Goal: Check status: Check status

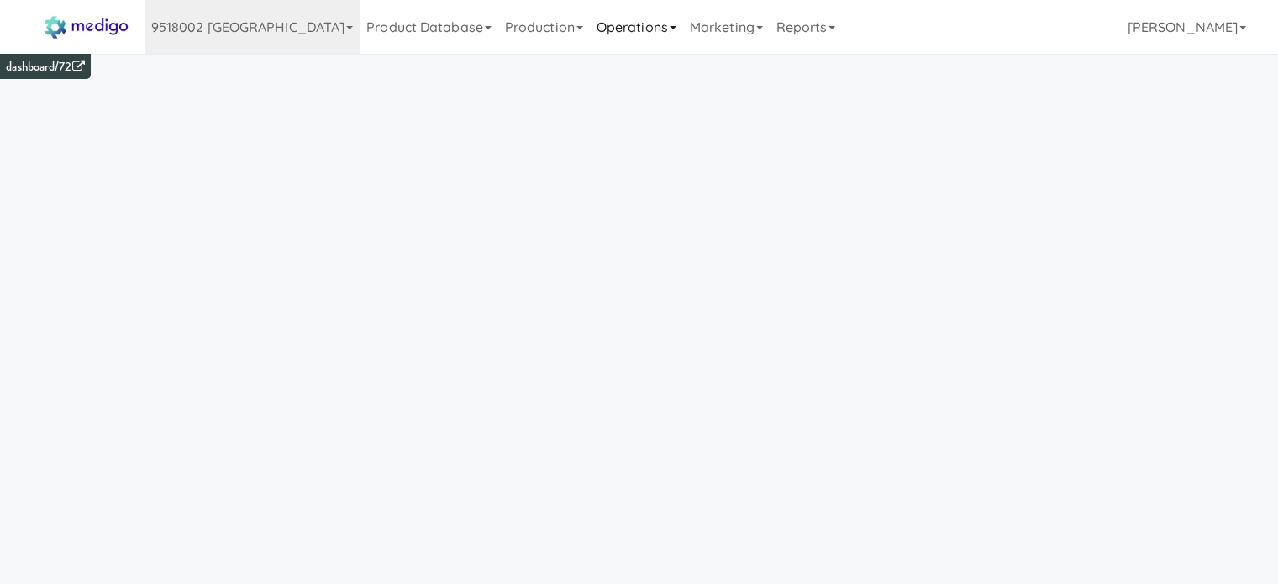
click at [590, 26] on link "Operations" at bounding box center [636, 27] width 93 height 54
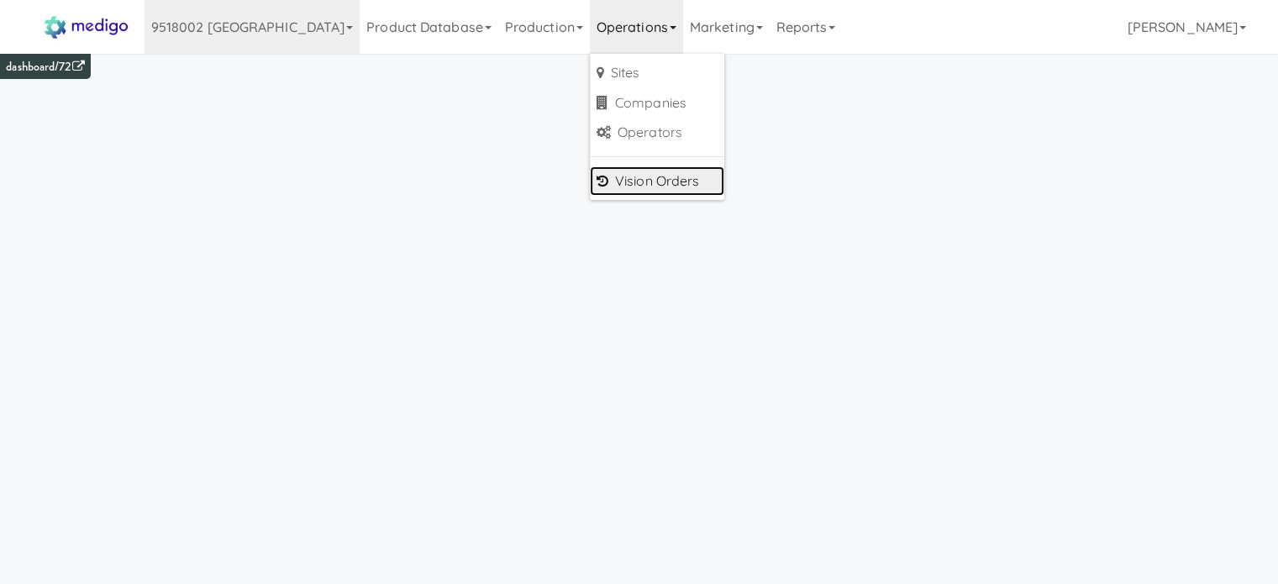
click at [590, 173] on link "Vision Orders" at bounding box center [657, 181] width 134 height 30
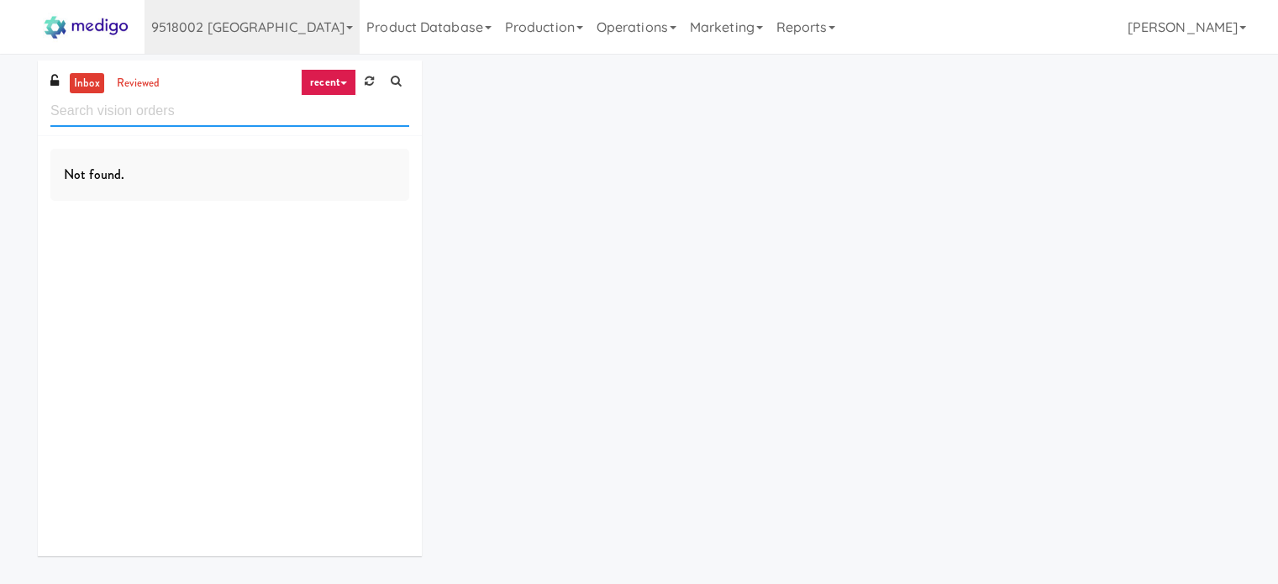
click at [117, 119] on input "text" at bounding box center [229, 111] width 359 height 31
click at [134, 84] on link "reviewed" at bounding box center [139, 83] width 52 height 21
click at [338, 84] on link "recent" at bounding box center [328, 82] width 55 height 27
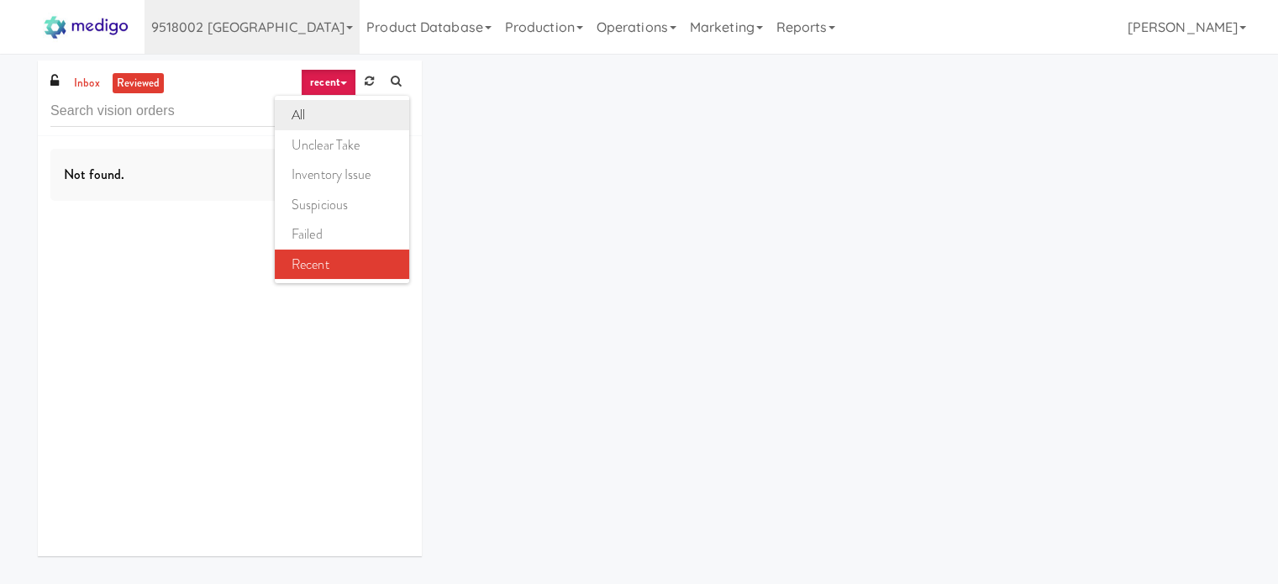
click at [305, 115] on link "all" at bounding box center [342, 115] width 134 height 30
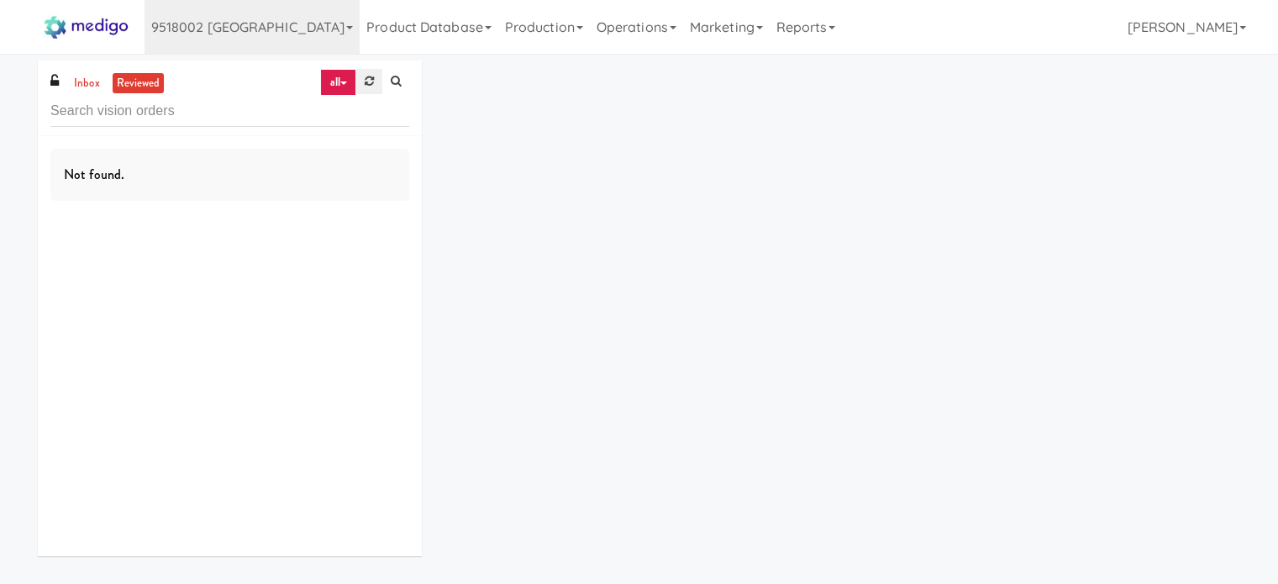
click at [369, 82] on icon at bounding box center [369, 81] width 9 height 11
click at [61, 114] on input "text" at bounding box center [229, 111] width 359 height 31
type input "mountain high market"
click at [401, 81] on link at bounding box center [395, 81] width 27 height 25
click at [370, 85] on icon at bounding box center [369, 81] width 9 height 11
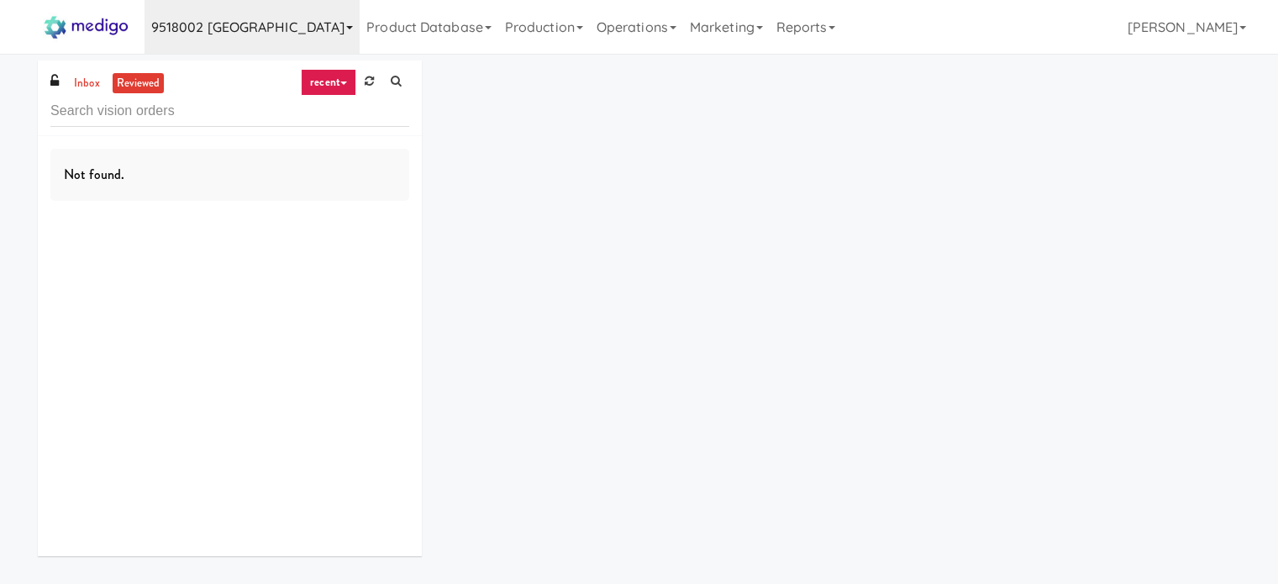
click at [265, 26] on link "9518002 [GEOGRAPHIC_DATA]" at bounding box center [252, 27] width 216 height 54
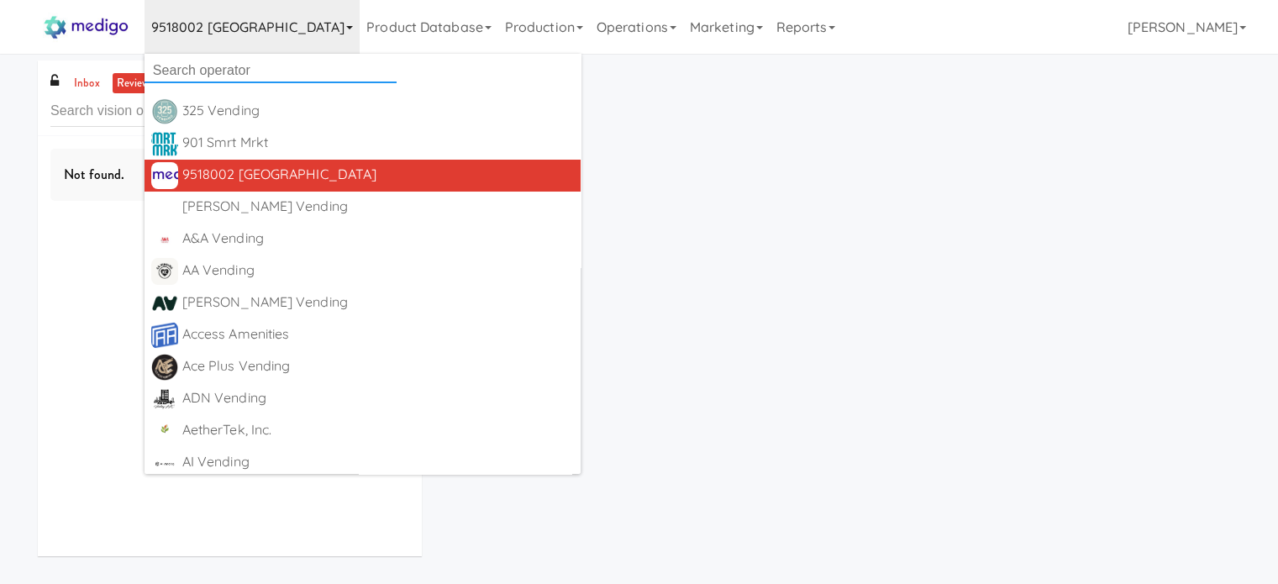
click at [236, 69] on input "text" at bounding box center [270, 70] width 252 height 25
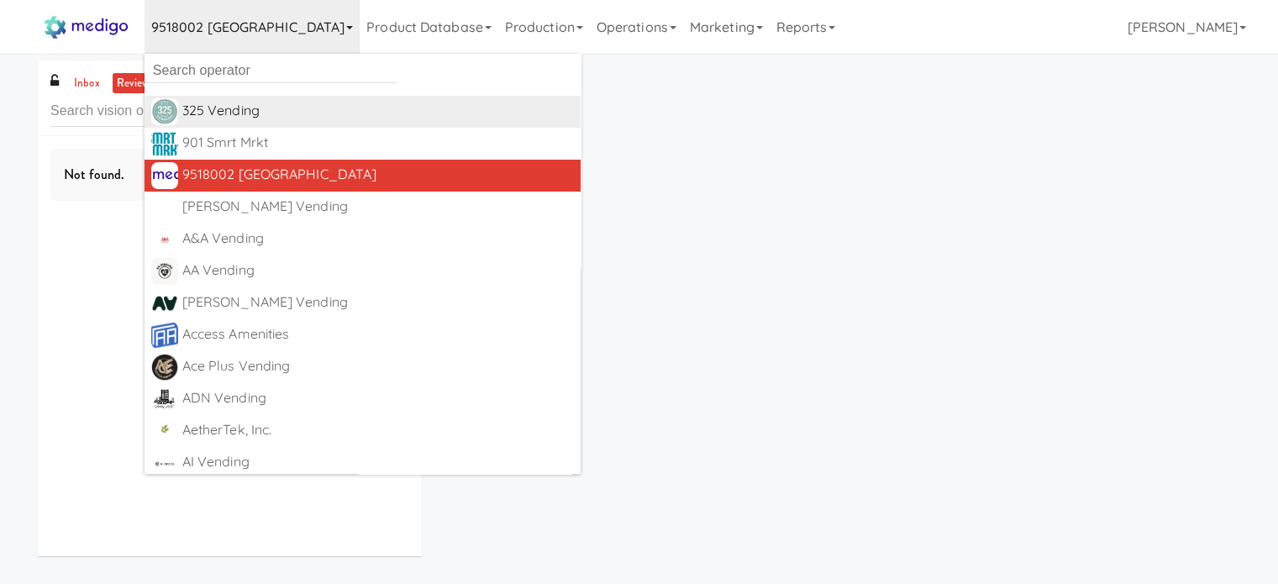
click at [218, 103] on div "325 Vending" at bounding box center [377, 110] width 391 height 25
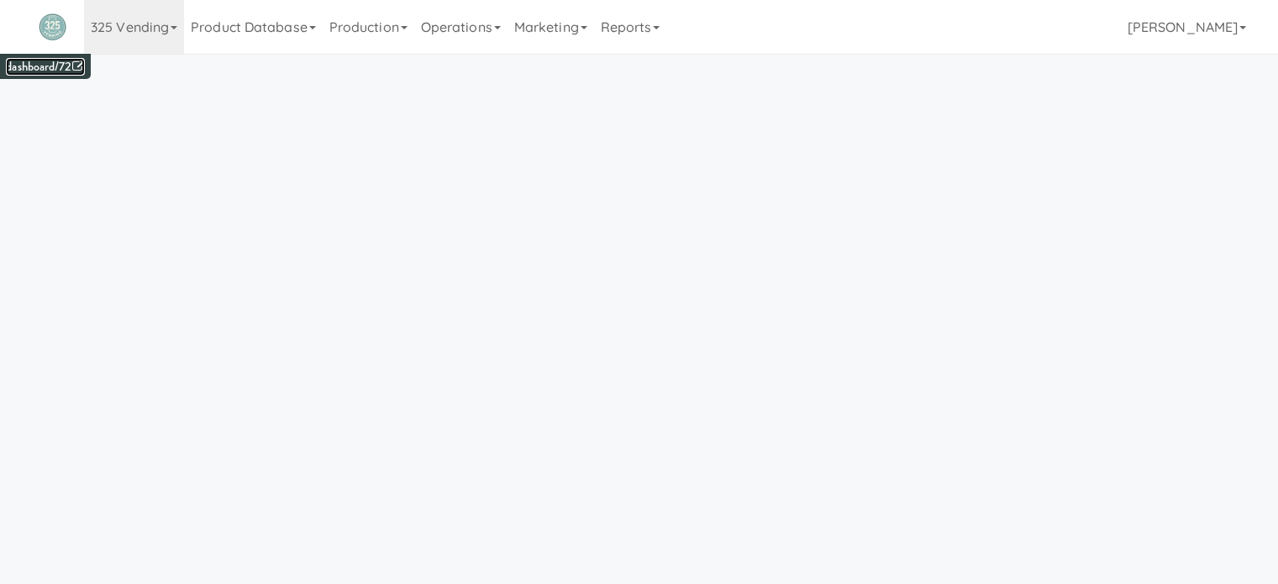
click at [71, 63] on link "dashboard/72" at bounding box center [45, 67] width 78 height 18
click at [459, 34] on link "Operations" at bounding box center [460, 27] width 93 height 54
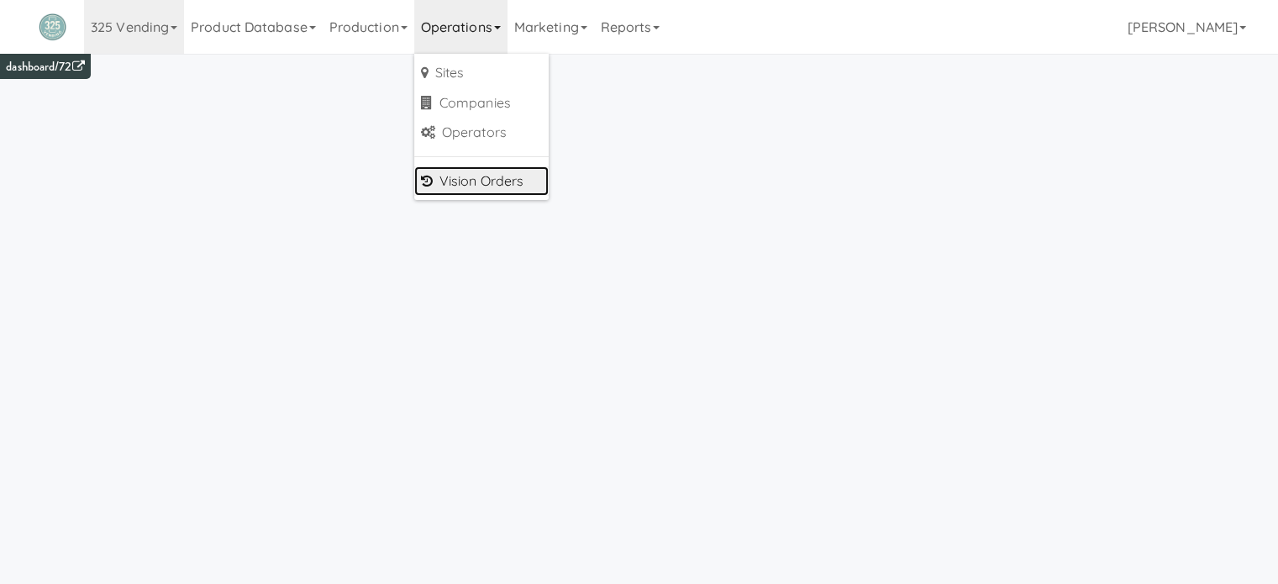
click at [475, 181] on link "Vision Orders" at bounding box center [481, 181] width 134 height 30
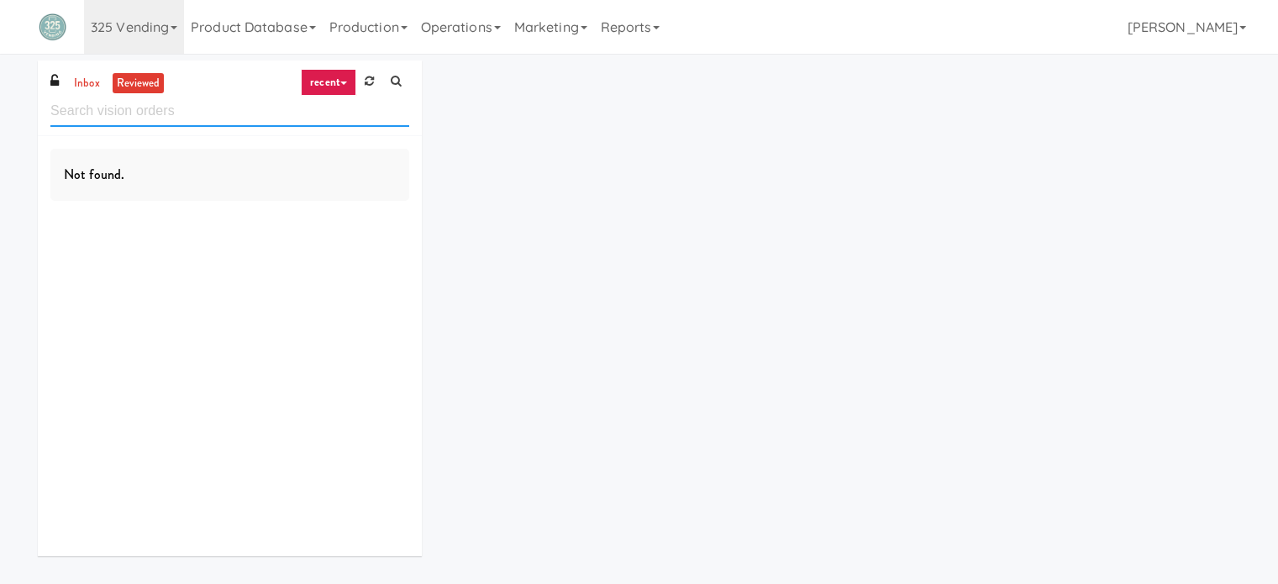
click at [77, 113] on input "text" at bounding box center [229, 111] width 359 height 31
type input "good neighbors"
click at [83, 78] on link "inbox" at bounding box center [87, 83] width 34 height 21
click at [343, 91] on link "recent" at bounding box center [328, 82] width 55 height 27
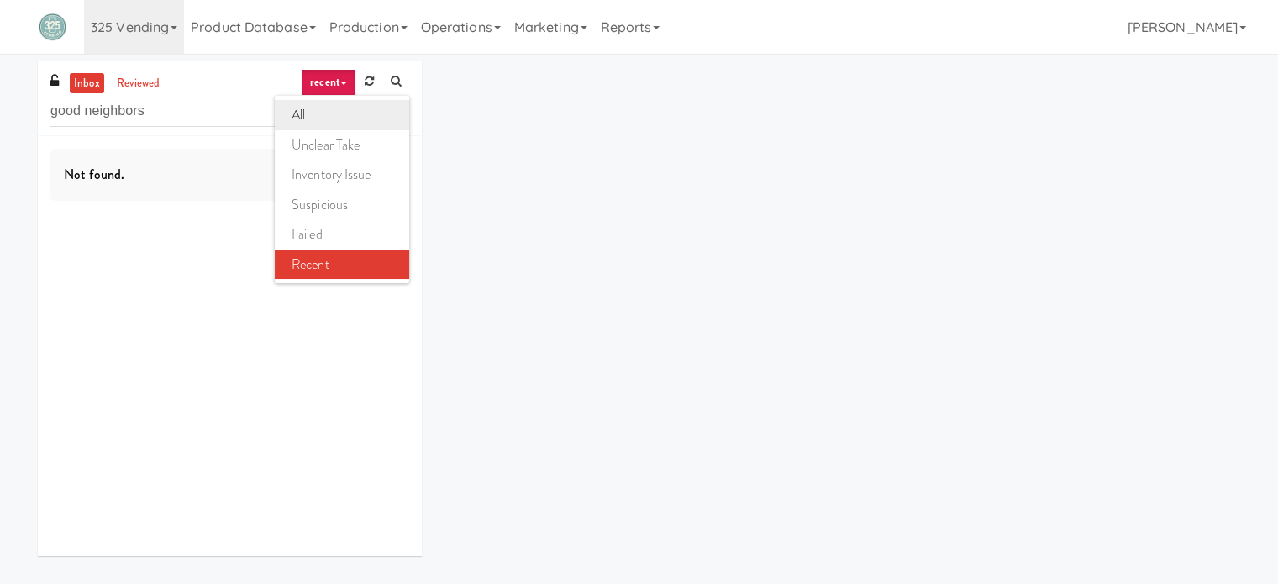
click at [329, 104] on link "all" at bounding box center [342, 115] width 134 height 30
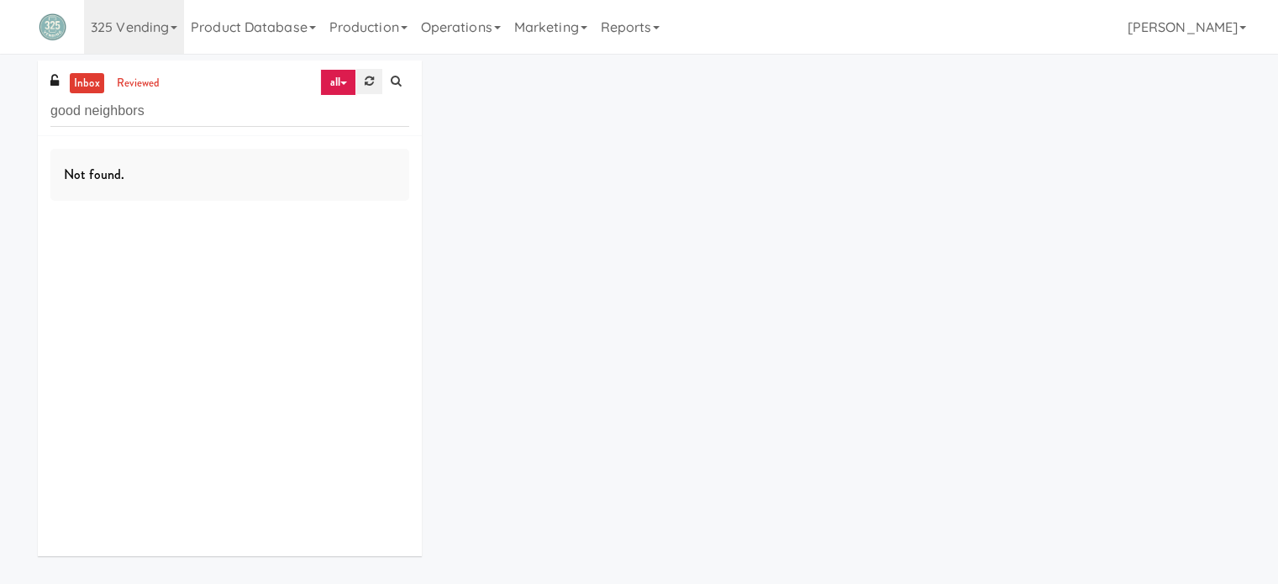
click at [370, 81] on icon at bounding box center [369, 81] width 9 height 11
click at [120, 27] on link "325 Vending" at bounding box center [134, 27] width 100 height 54
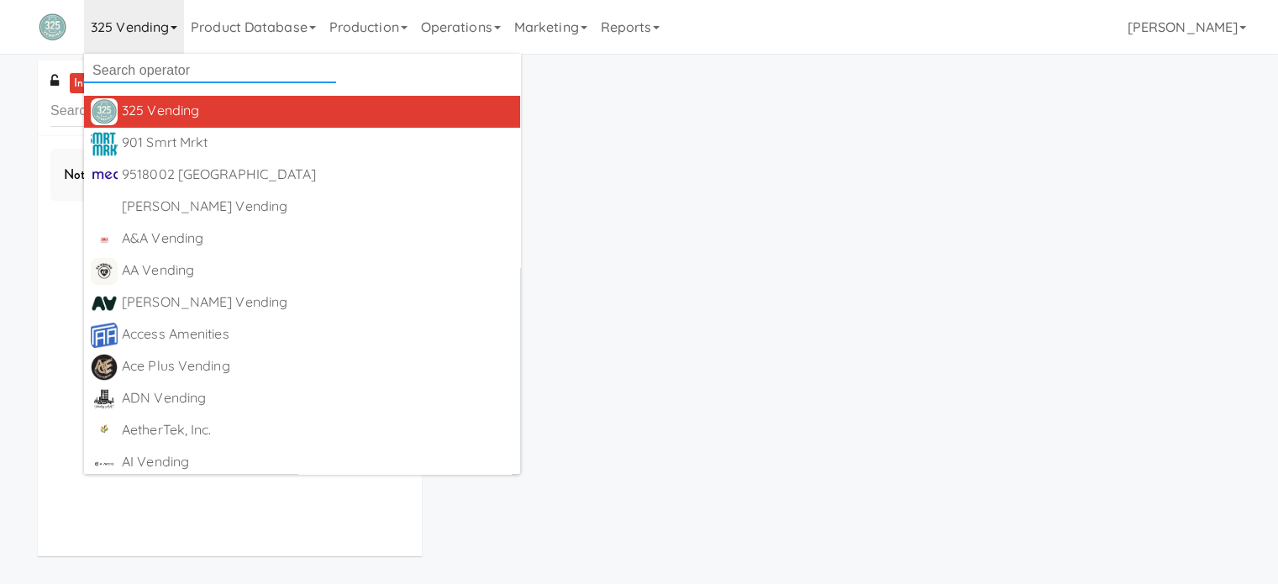
click at [119, 73] on input "text" at bounding box center [210, 70] width 252 height 25
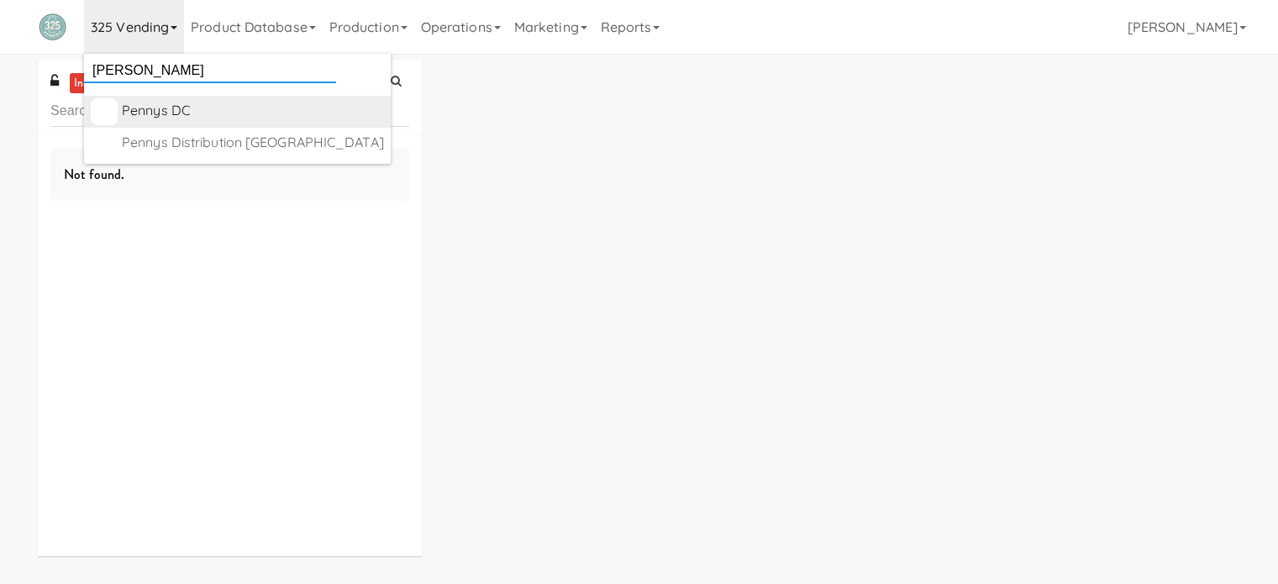
type input "penny"
click at [151, 117] on div "Pennys DC" at bounding box center [253, 110] width 262 height 25
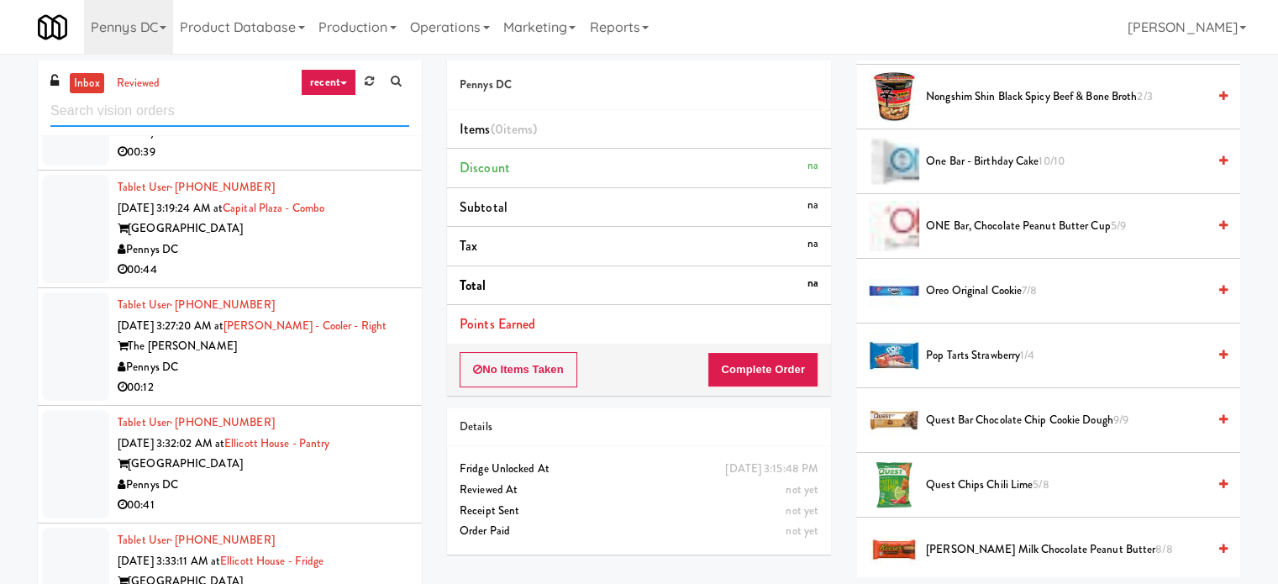
scroll to position [68, 0]
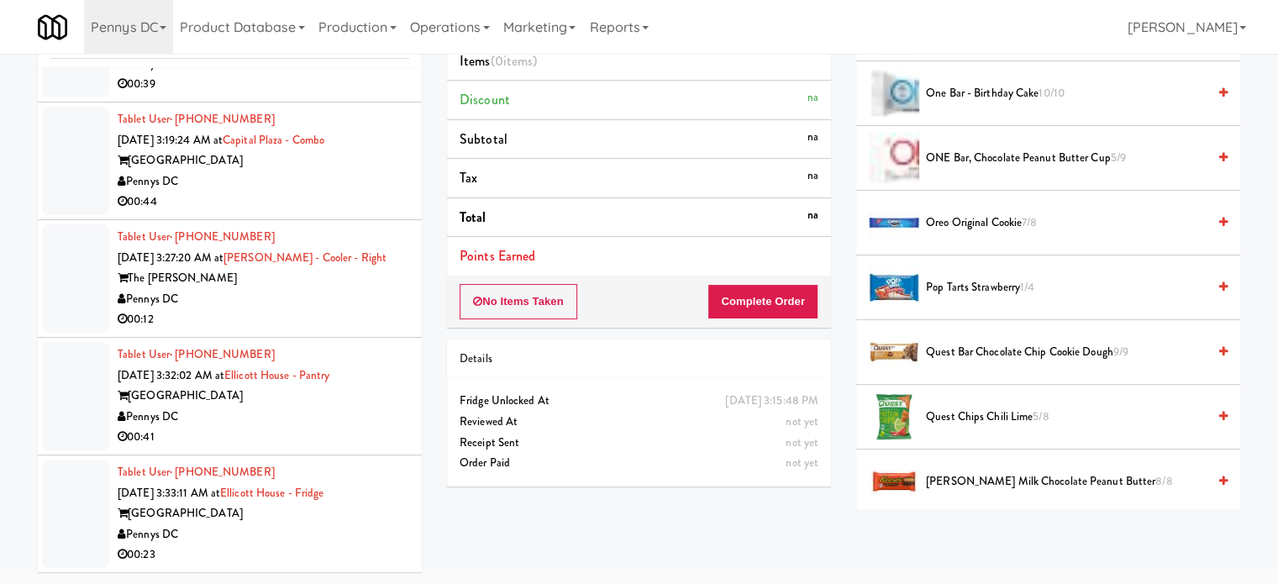
click at [627, 414] on div "Reviewed At" at bounding box center [638, 422] width 359 height 21
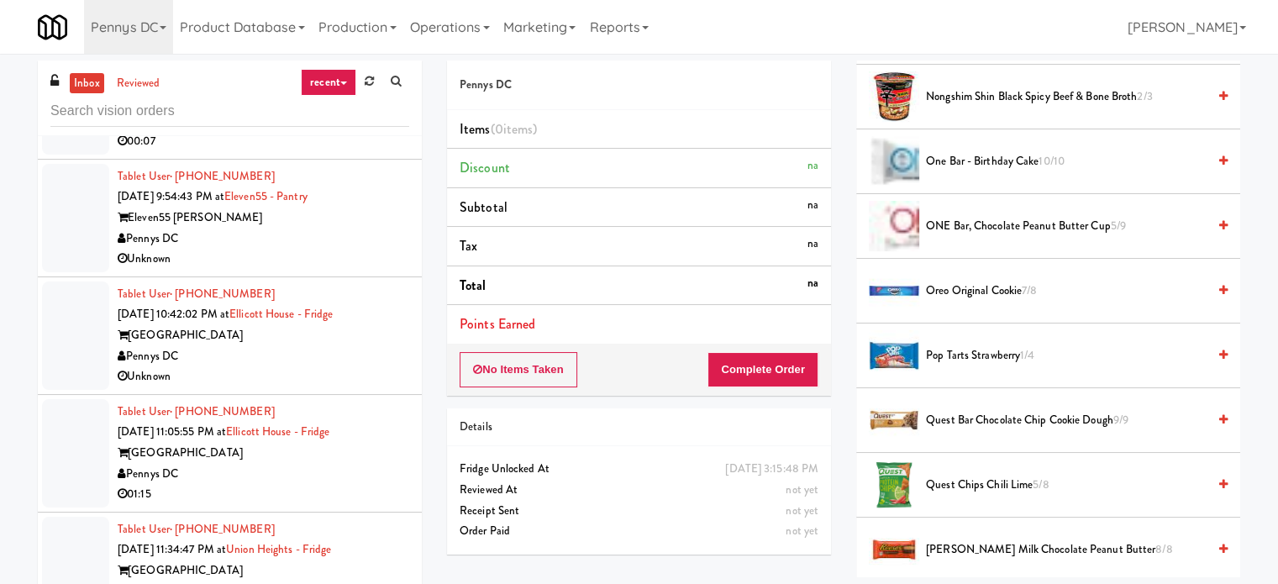
scroll to position [0, 0]
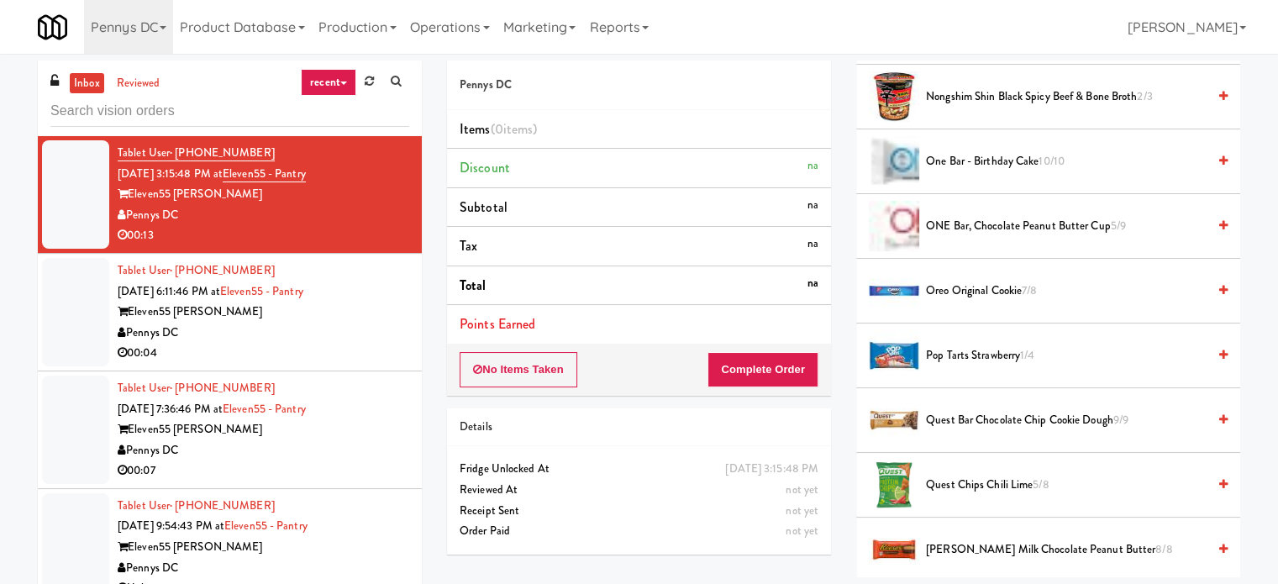
click at [220, 283] on span "[DATE] 6:11:46 PM at" at bounding box center [169, 291] width 102 height 16
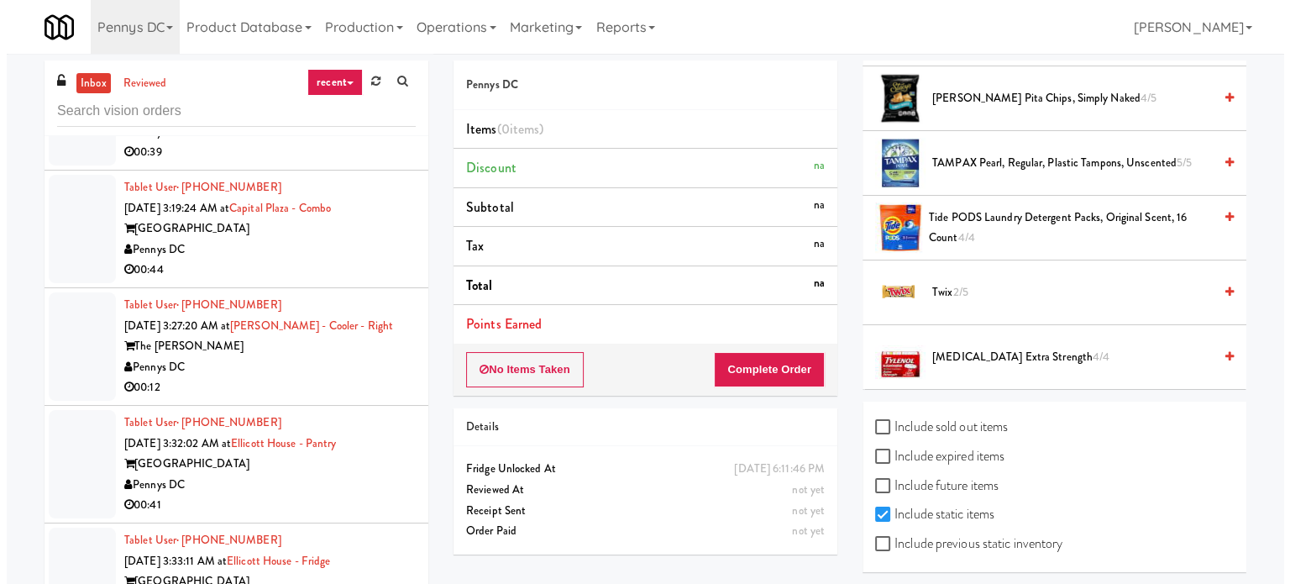
scroll to position [68, 0]
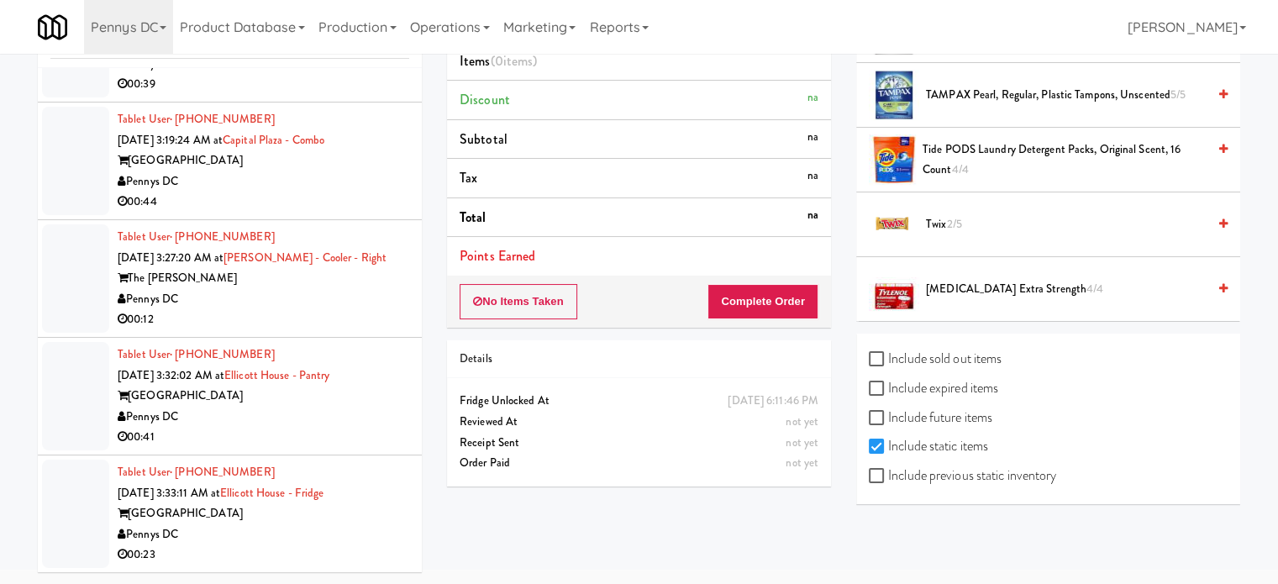
click at [197, 542] on div "Pennys DC" at bounding box center [263, 534] width 291 height 21
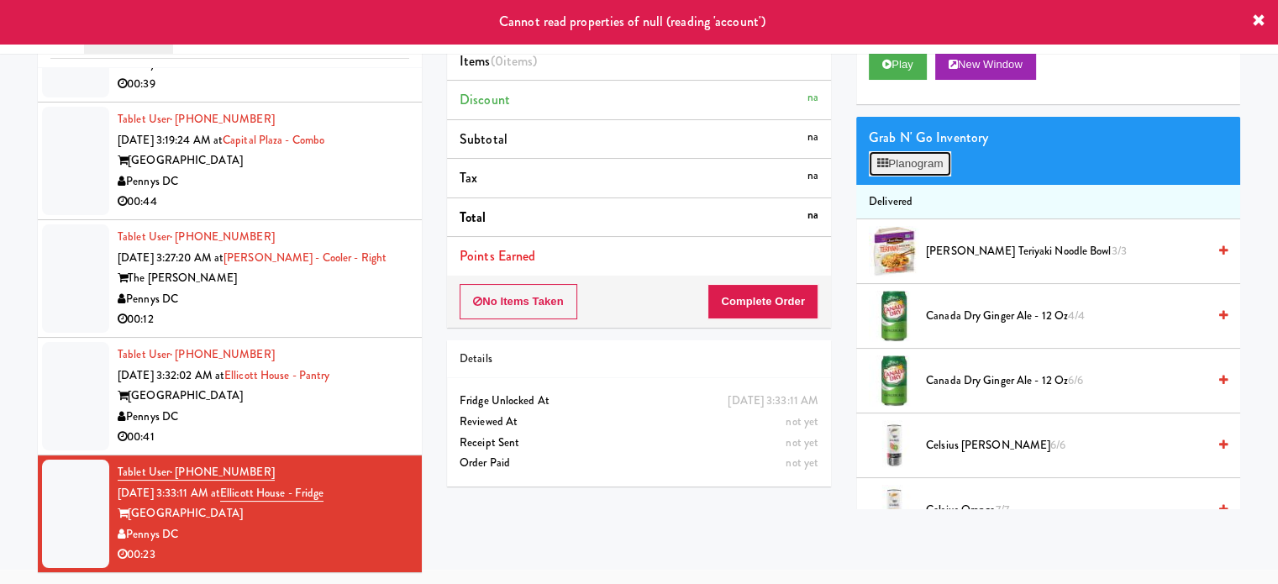
click at [884, 164] on icon at bounding box center [882, 163] width 11 height 11
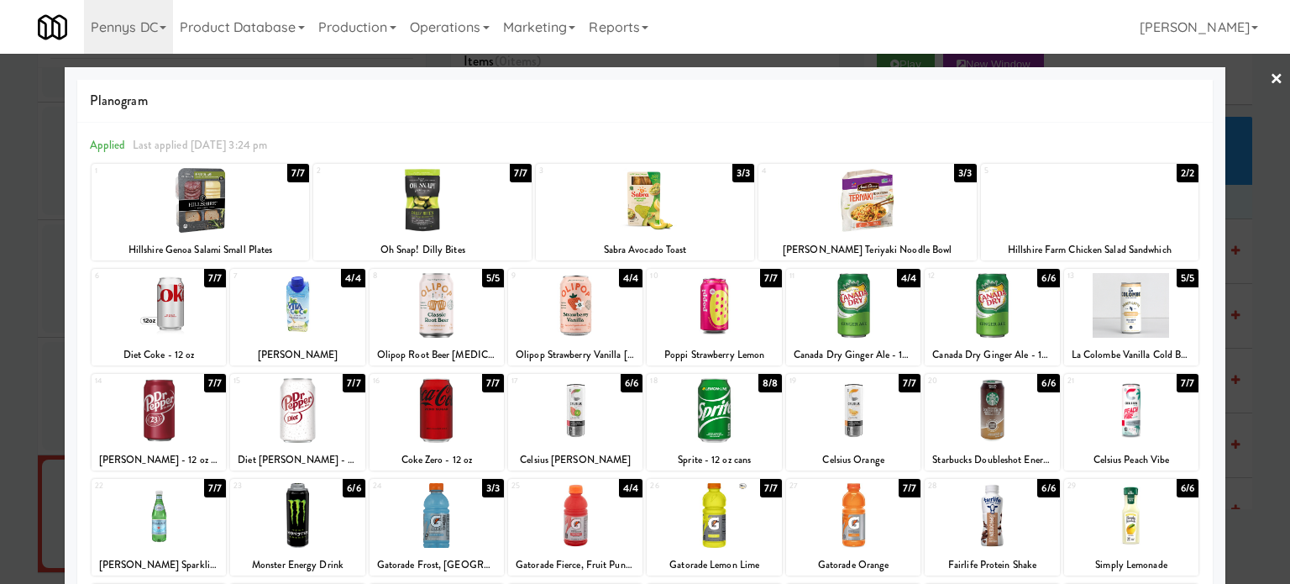
click at [37, 124] on div at bounding box center [645, 292] width 1290 height 584
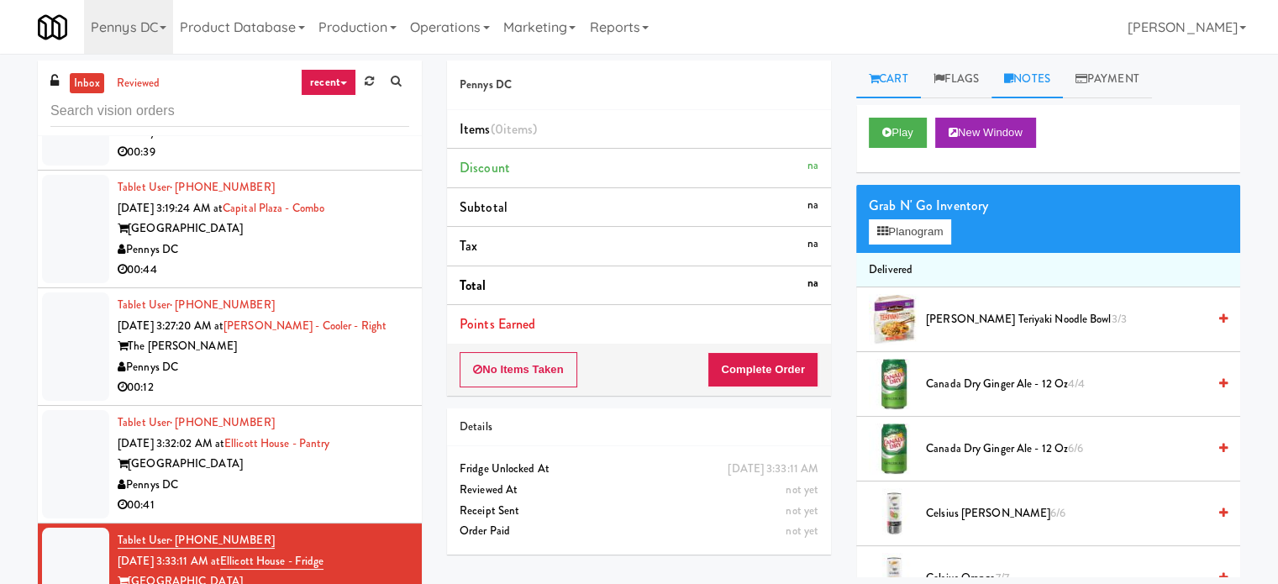
click at [1045, 83] on link "Notes" at bounding box center [1026, 79] width 71 height 38
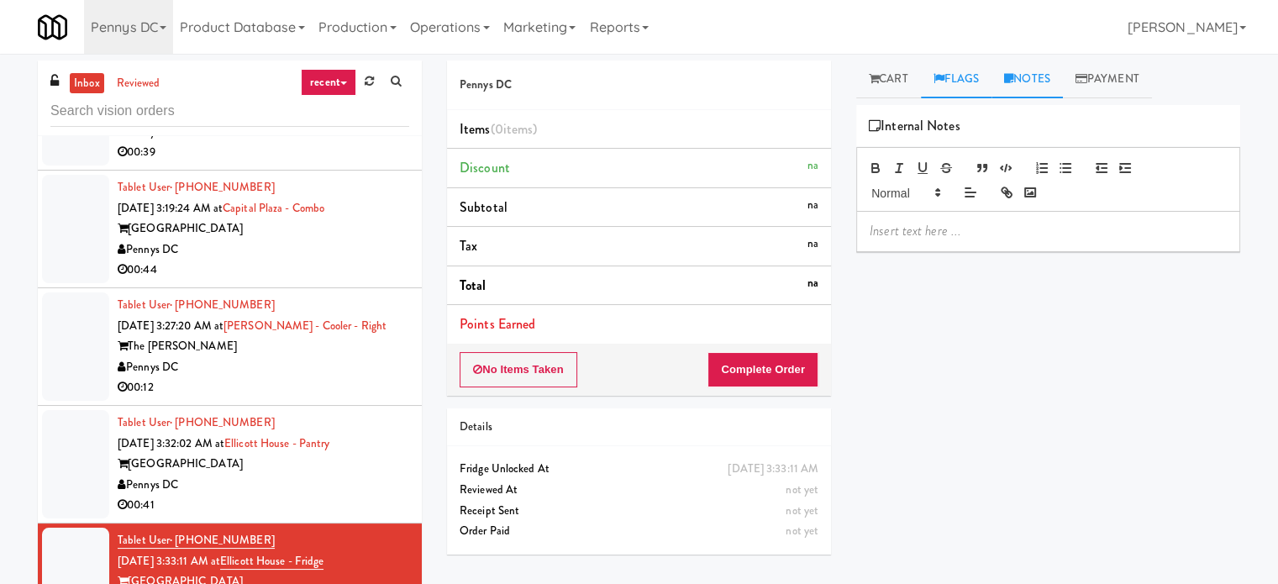
click at [934, 97] on link "Flags" at bounding box center [956, 79] width 71 height 38
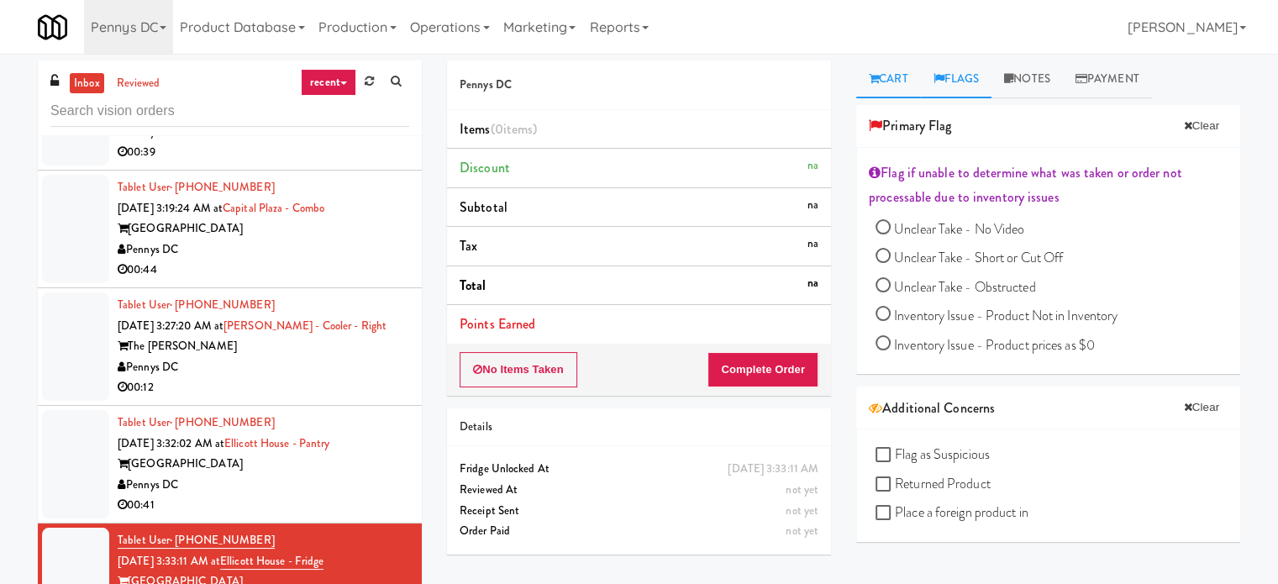
click at [878, 89] on link "Cart" at bounding box center [888, 79] width 65 height 38
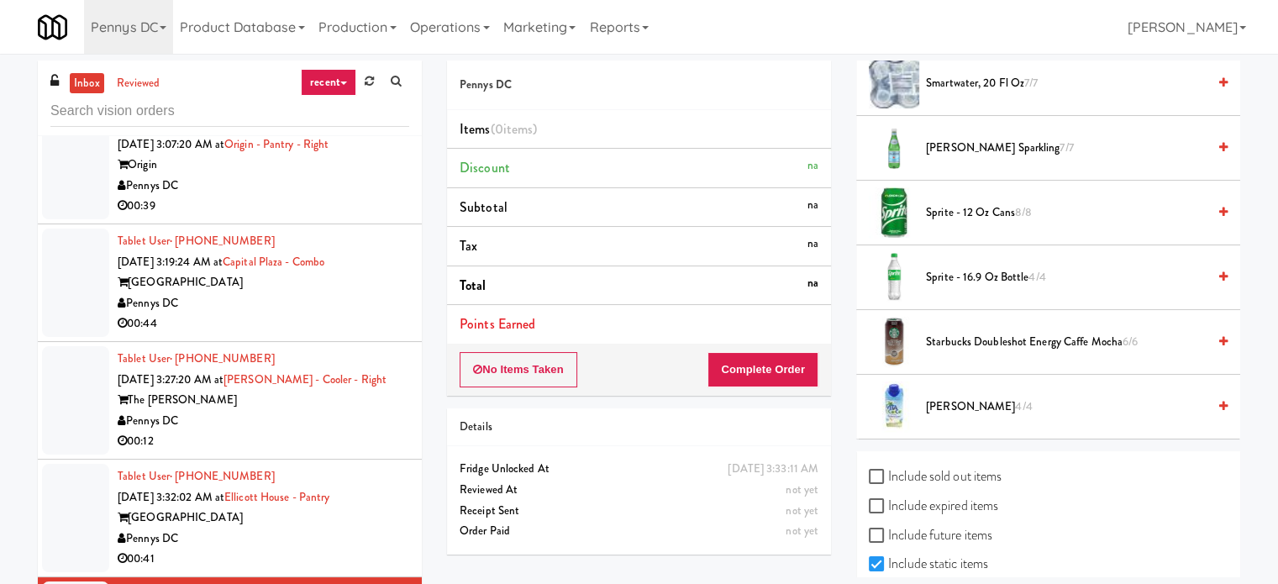
scroll to position [2003, 0]
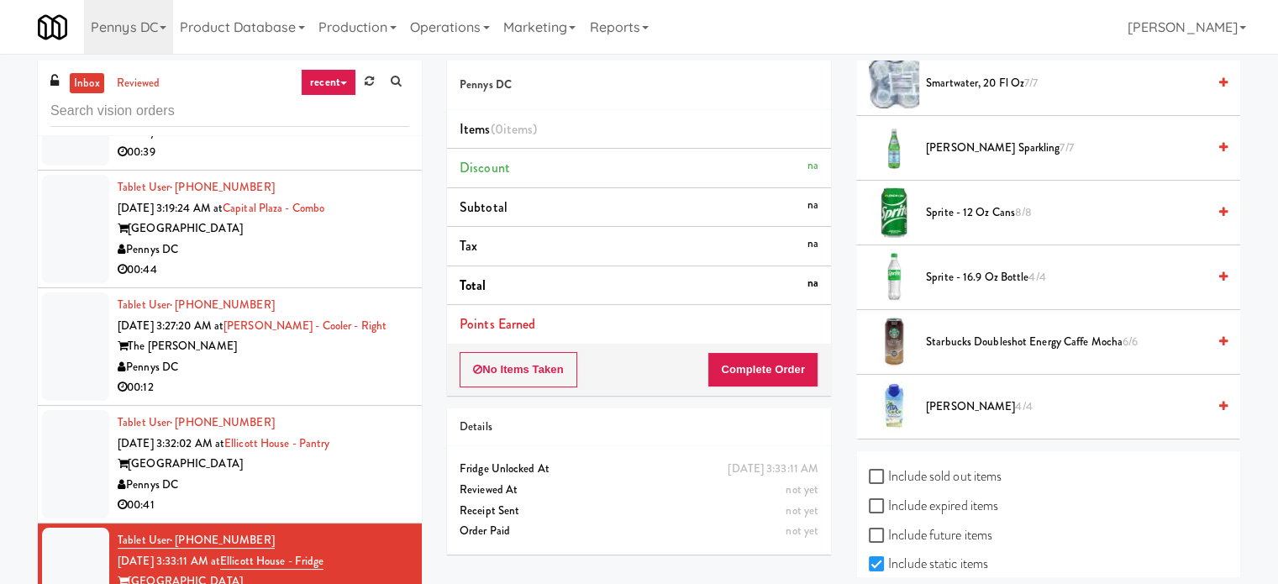
click at [250, 456] on div "[GEOGRAPHIC_DATA]" at bounding box center [263, 464] width 291 height 21
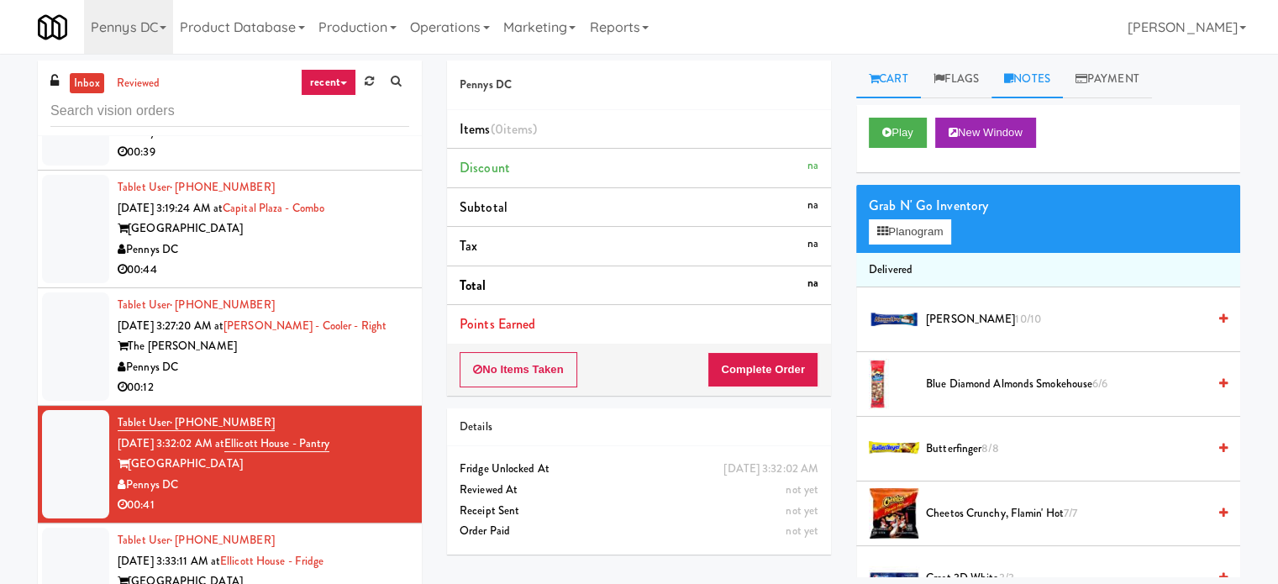
click at [1028, 72] on link "Notes" at bounding box center [1026, 79] width 71 height 38
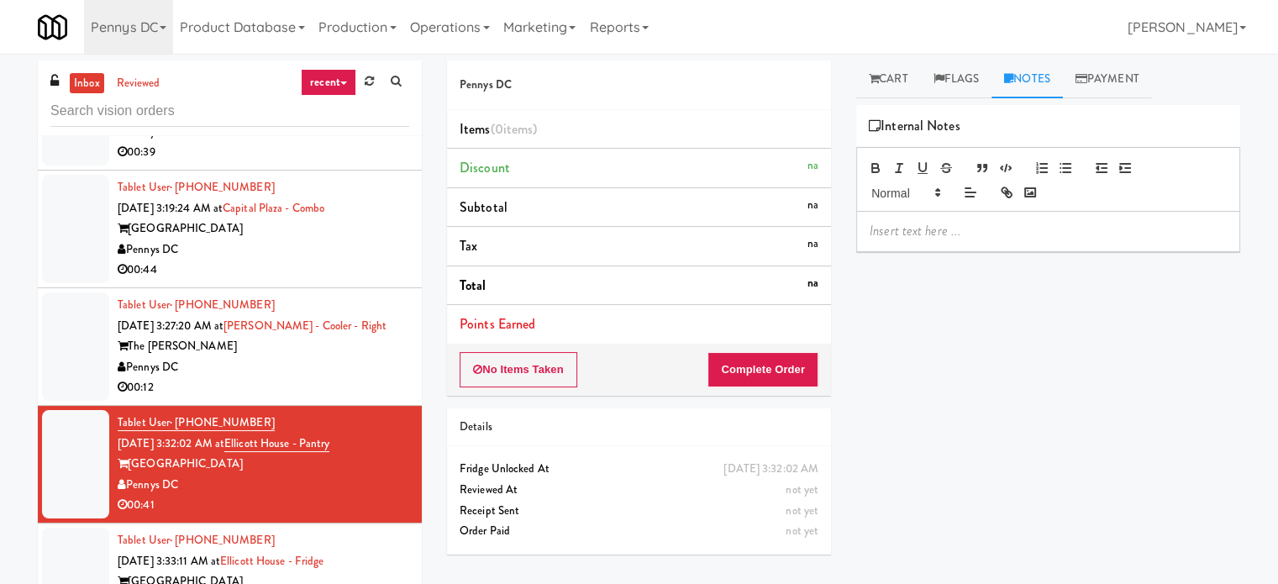
click at [259, 365] on div "Pennys DC" at bounding box center [263, 367] width 291 height 21
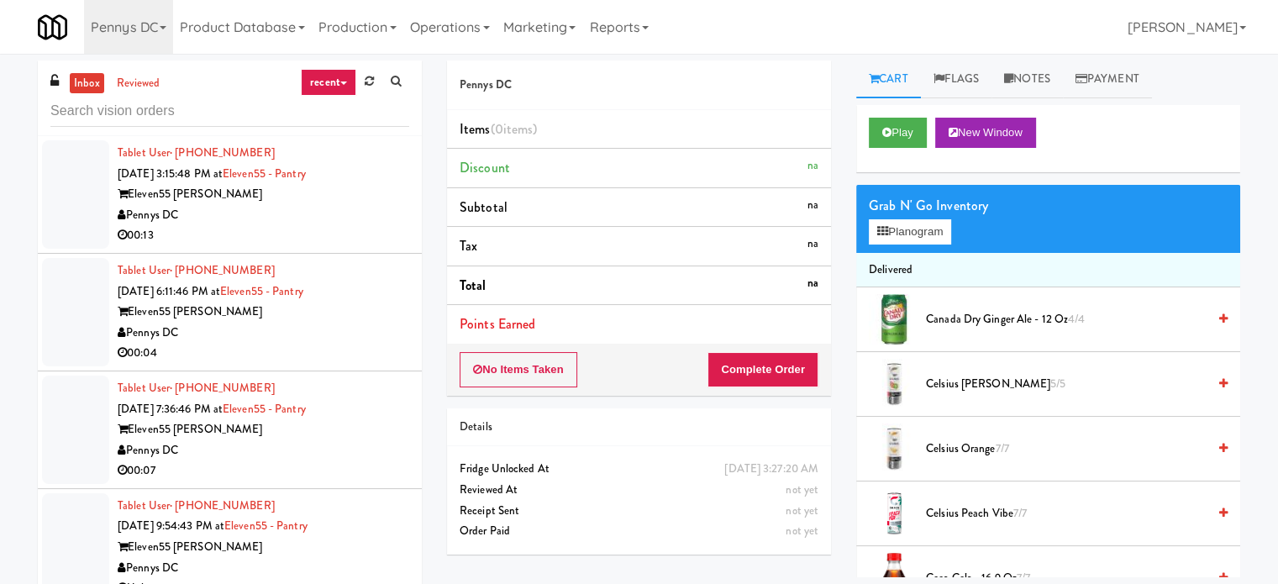
click at [202, 209] on div "Pennys DC" at bounding box center [263, 215] width 291 height 21
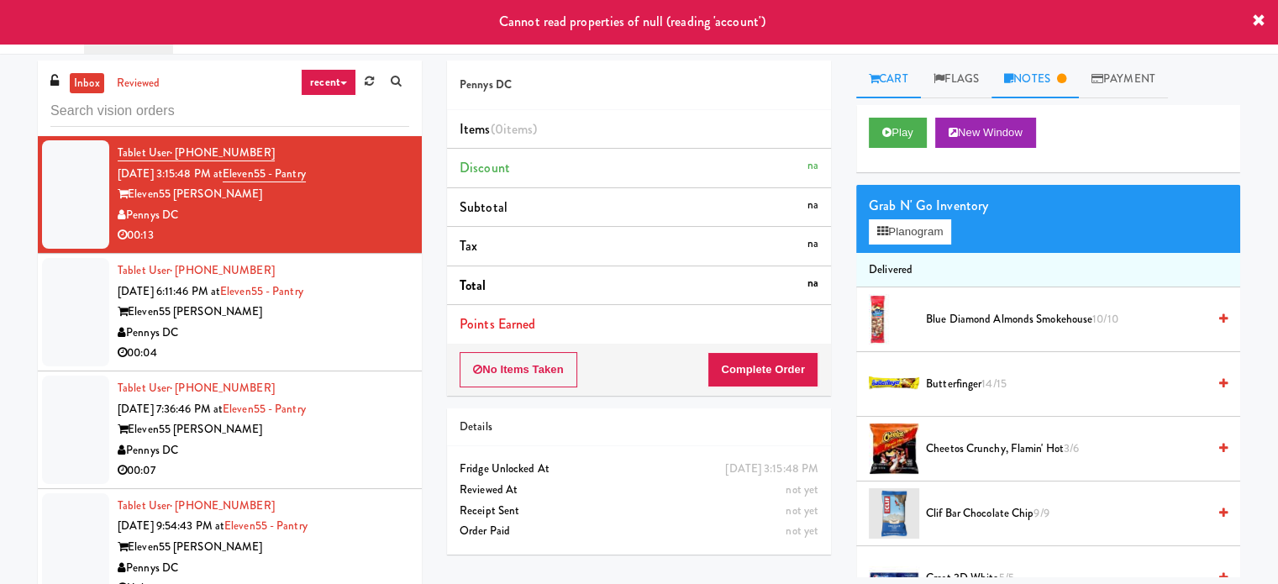
click at [1058, 87] on link "Notes" at bounding box center [1034, 79] width 87 height 38
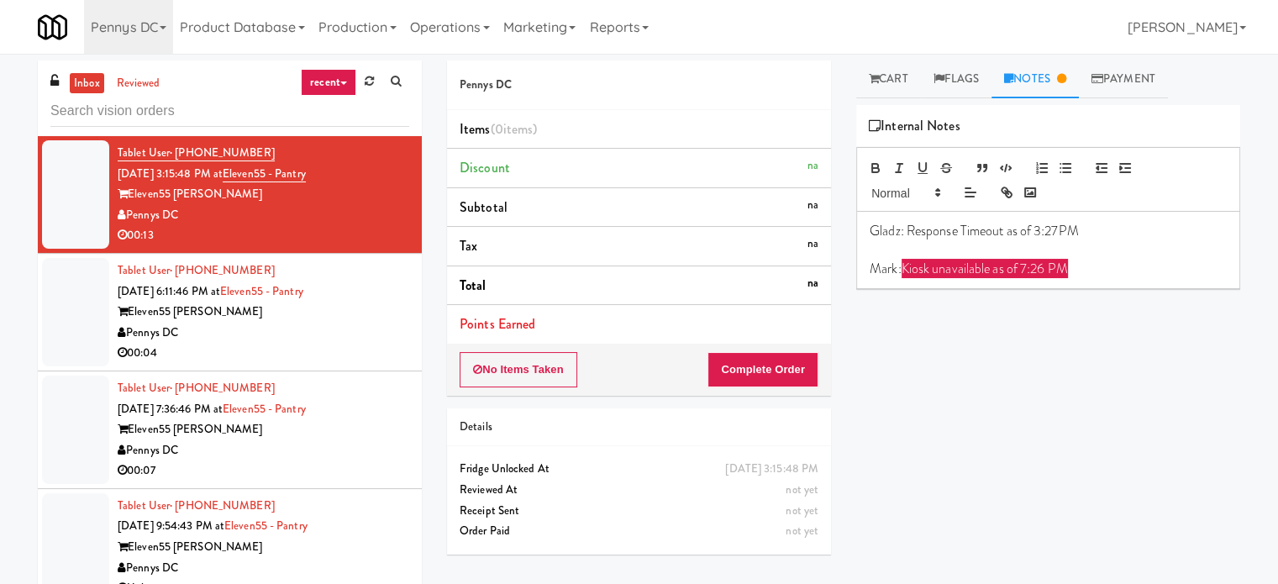
click at [234, 318] on div "Eleven55 [PERSON_NAME]" at bounding box center [263, 312] width 291 height 21
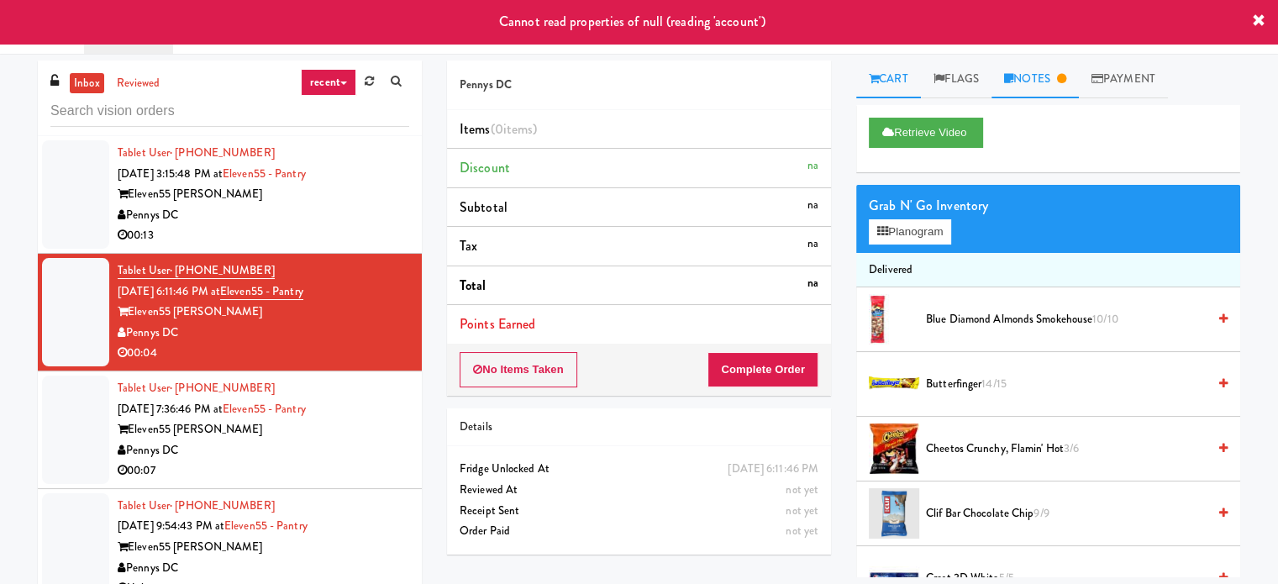
click at [1046, 80] on link "Notes" at bounding box center [1034, 79] width 87 height 38
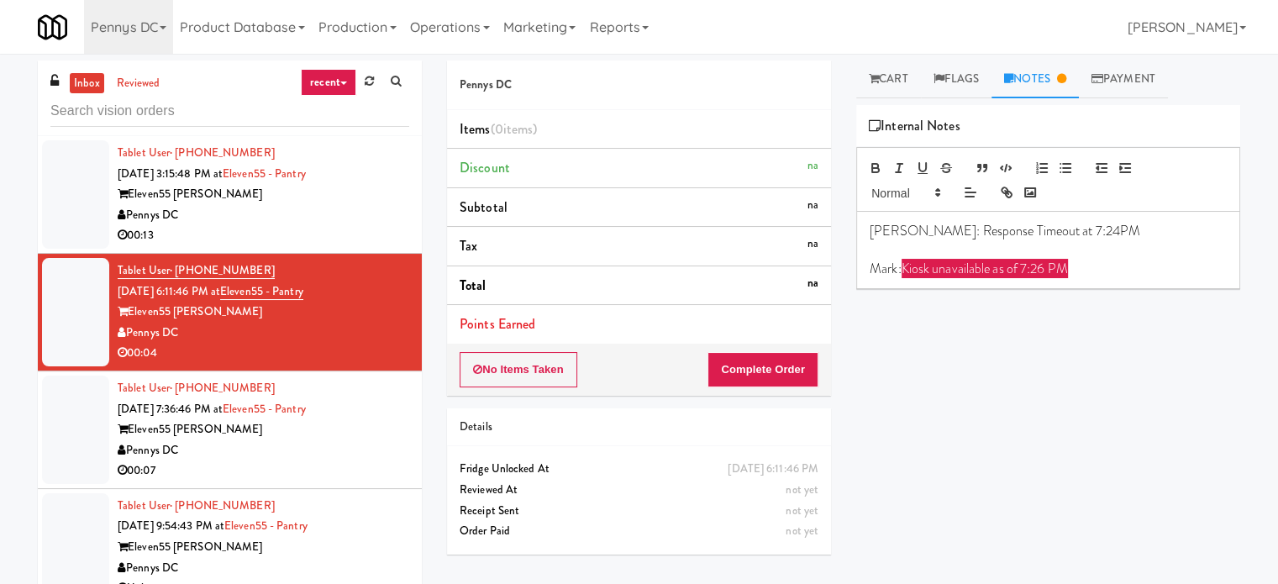
click at [287, 437] on div "Eleven55 [PERSON_NAME]" at bounding box center [263, 429] width 291 height 21
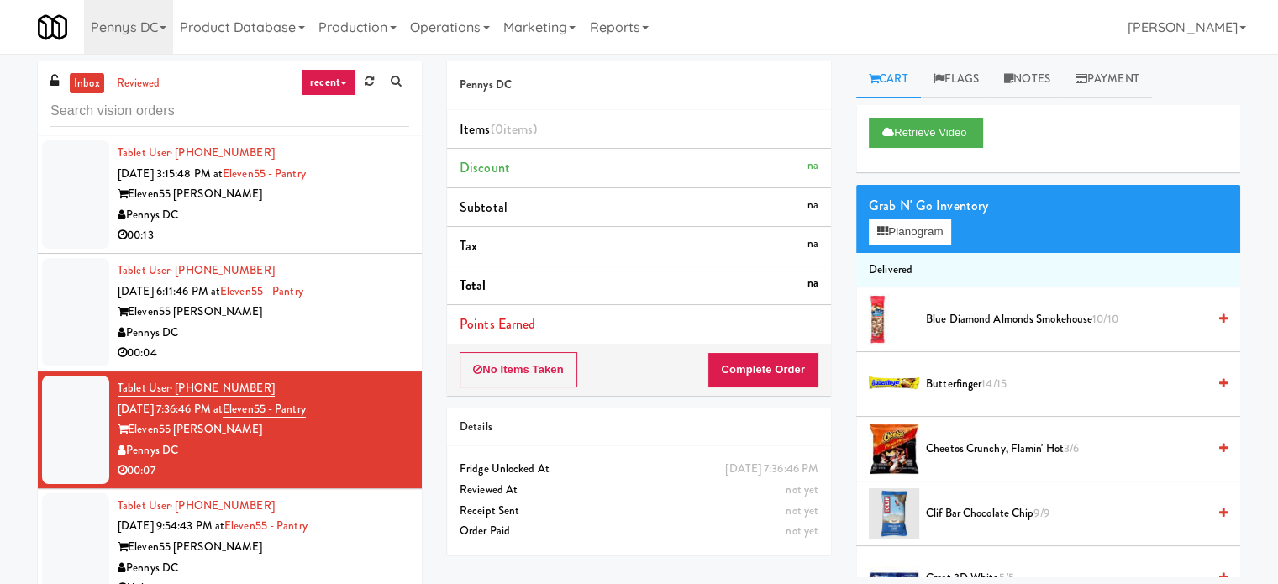
scroll to position [68, 0]
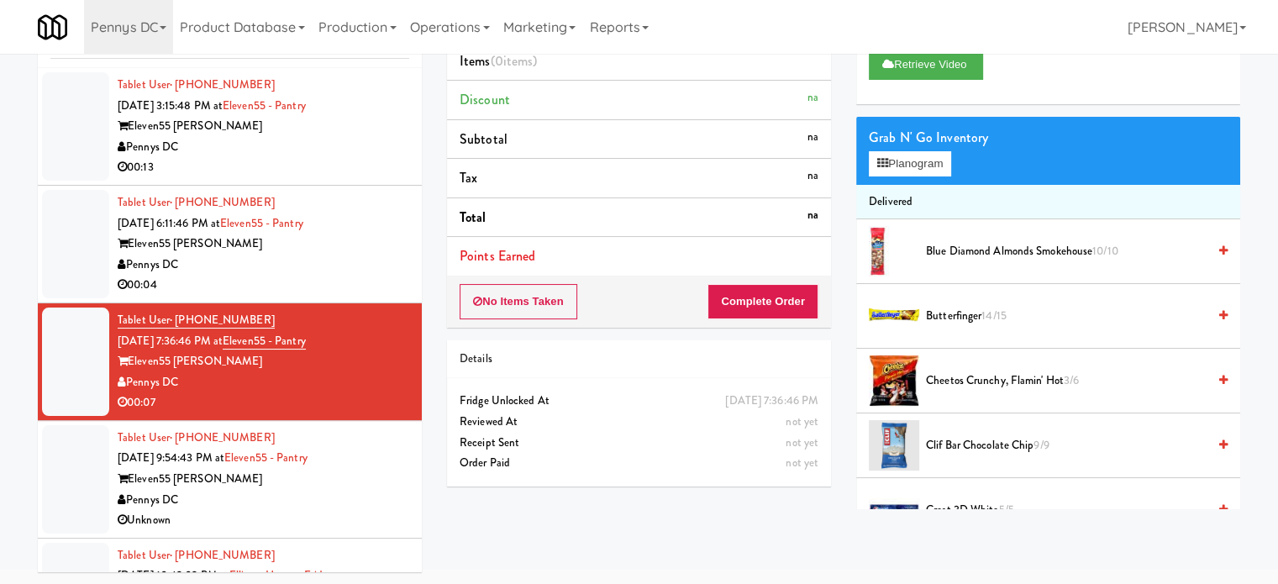
click at [270, 491] on div "Pennys DC" at bounding box center [263, 500] width 291 height 21
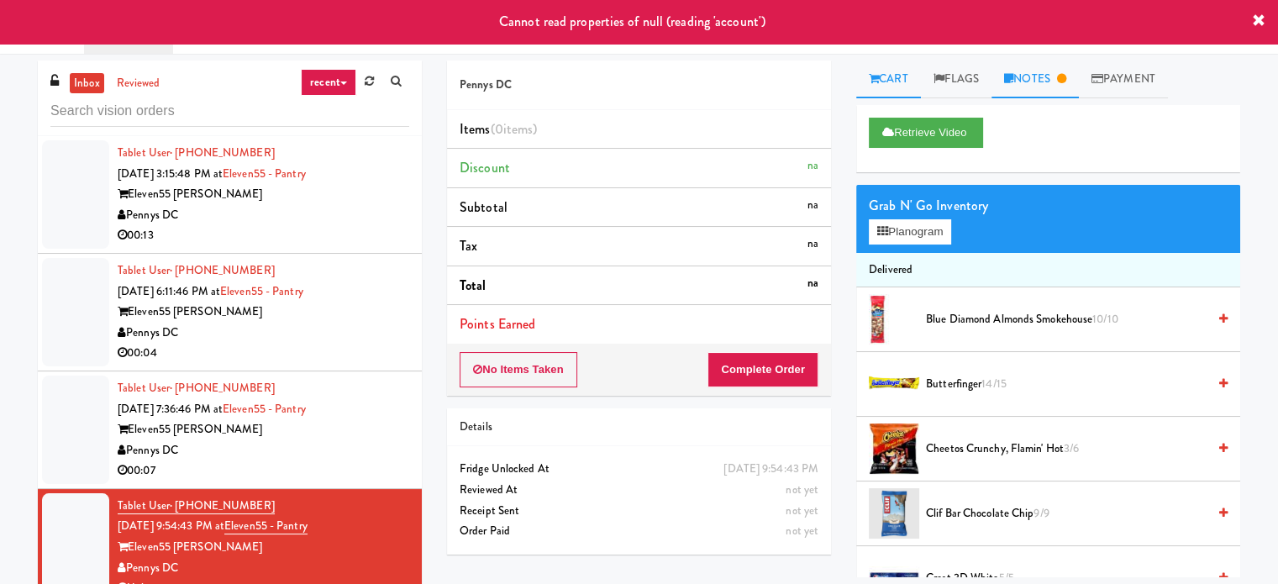
click at [1048, 76] on link "Notes" at bounding box center [1034, 79] width 87 height 38
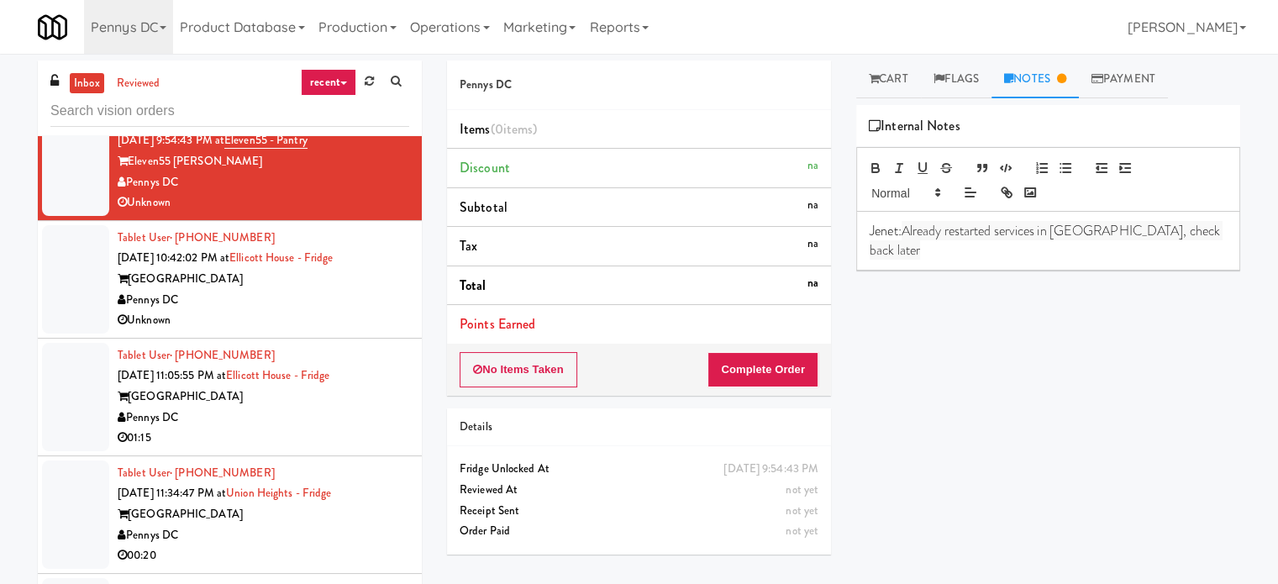
scroll to position [386, 0]
click at [249, 281] on div "[GEOGRAPHIC_DATA]" at bounding box center [263, 278] width 291 height 21
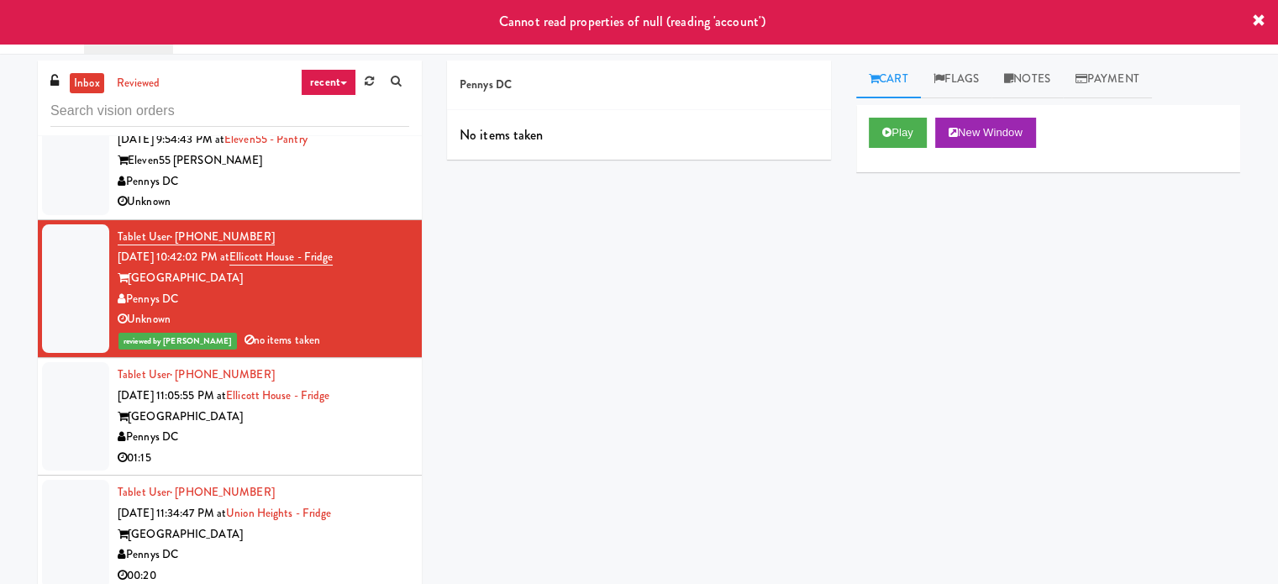
click at [253, 452] on div "01:15" at bounding box center [263, 458] width 291 height 21
